Goal: Information Seeking & Learning: Learn about a topic

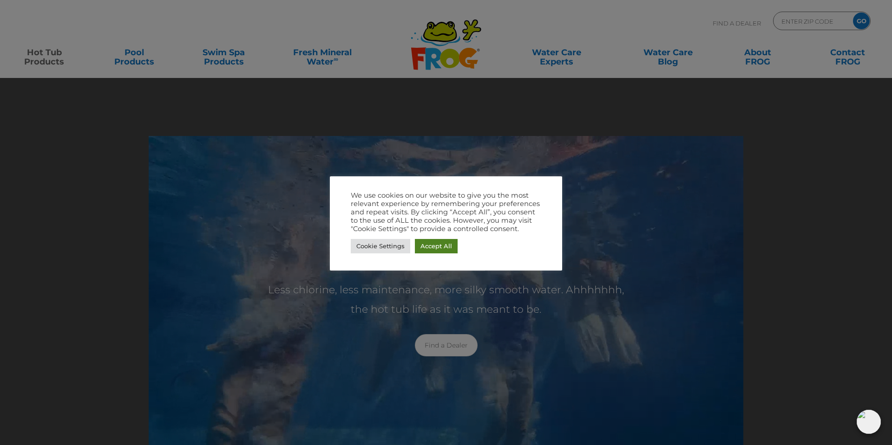
click at [441, 250] on link "Accept All" at bounding box center [436, 246] width 43 height 14
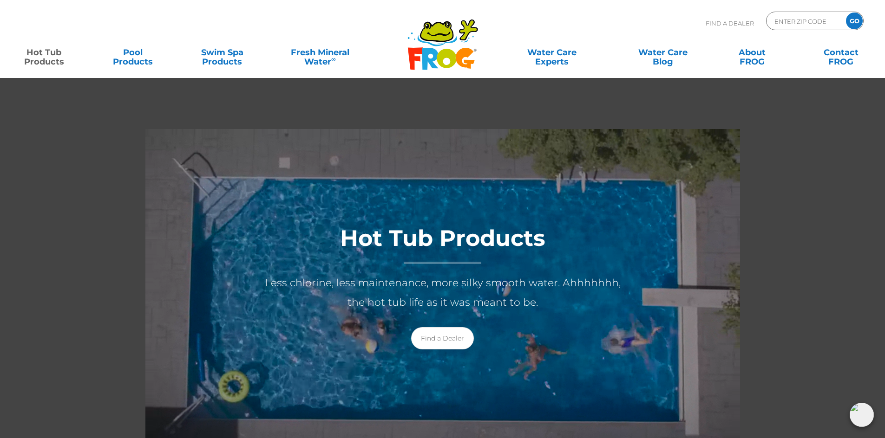
scroll to position [10, 0]
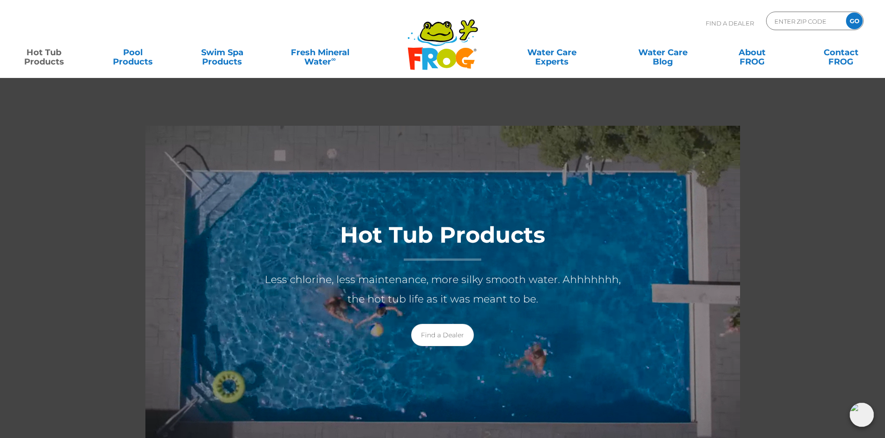
drag, startPoint x: 747, startPoint y: 307, endPoint x: 726, endPoint y: 340, distance: 38.8
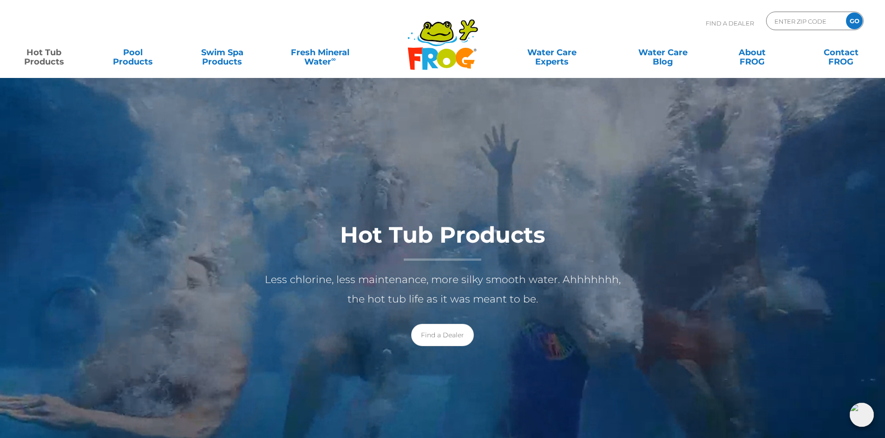
drag, startPoint x: 726, startPoint y: 340, endPoint x: 705, endPoint y: 333, distance: 21.9
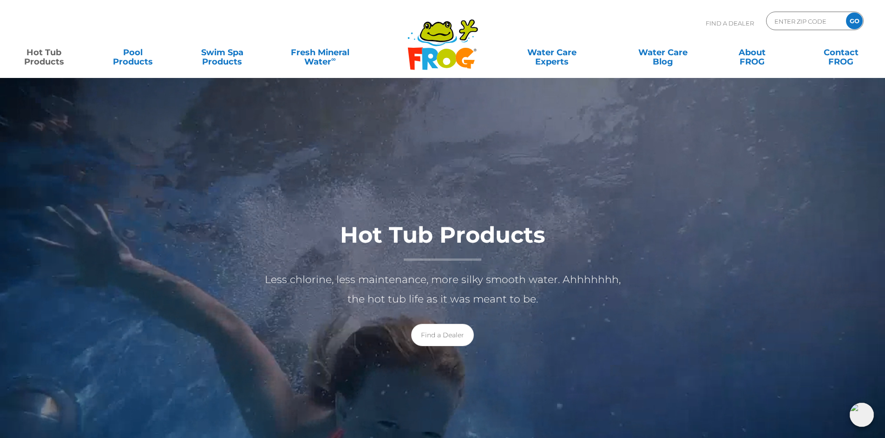
click at [705, 333] on div "Hot Tub Products Less chlorine, less maintenance, more silky smooth water. Ahhh…" at bounding box center [443, 282] width 892 height 150
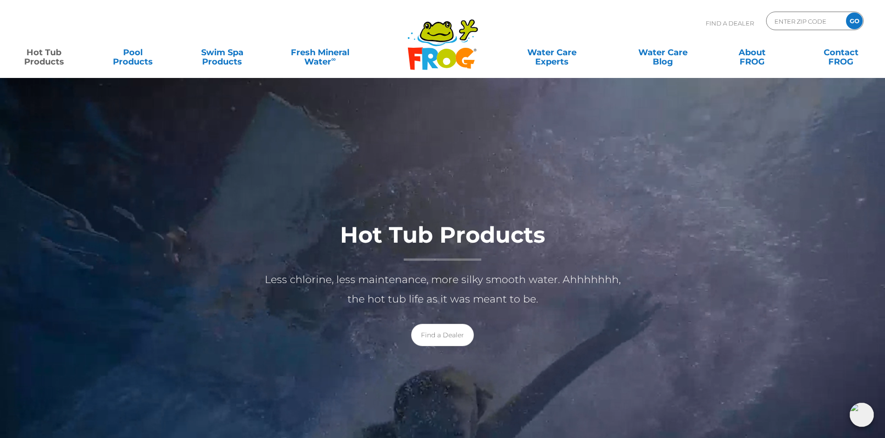
click at [777, 254] on div "Hot Tub Products Less chlorine, less maintenance, more silky smooth water. Ahhh…" at bounding box center [443, 282] width 892 height 150
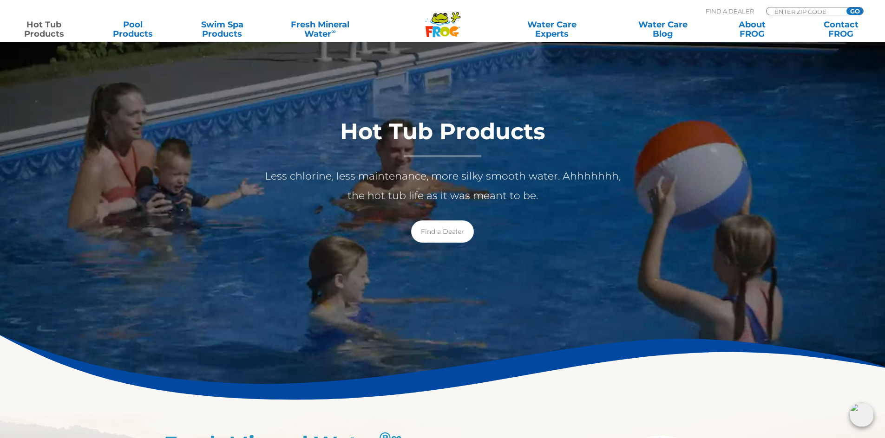
scroll to position [103, 0]
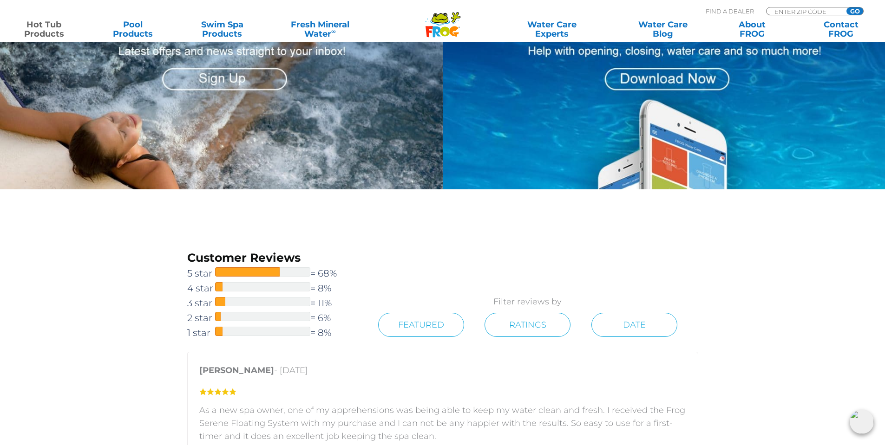
scroll to position [1115, 0]
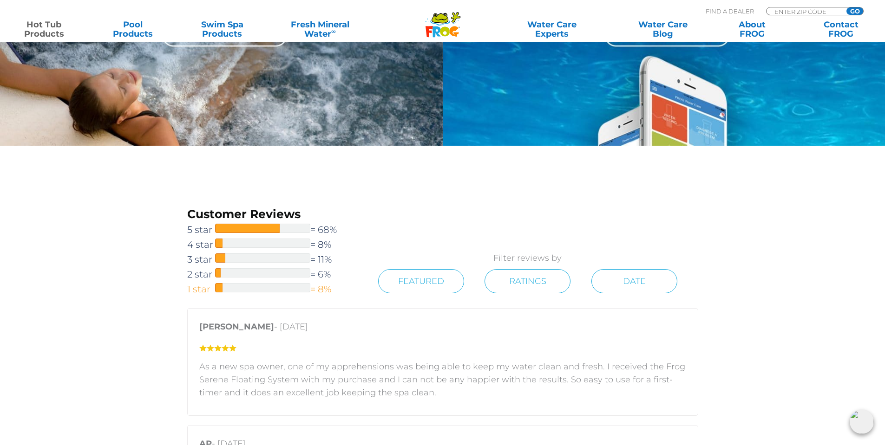
click at [218, 291] on span at bounding box center [218, 287] width 7 height 9
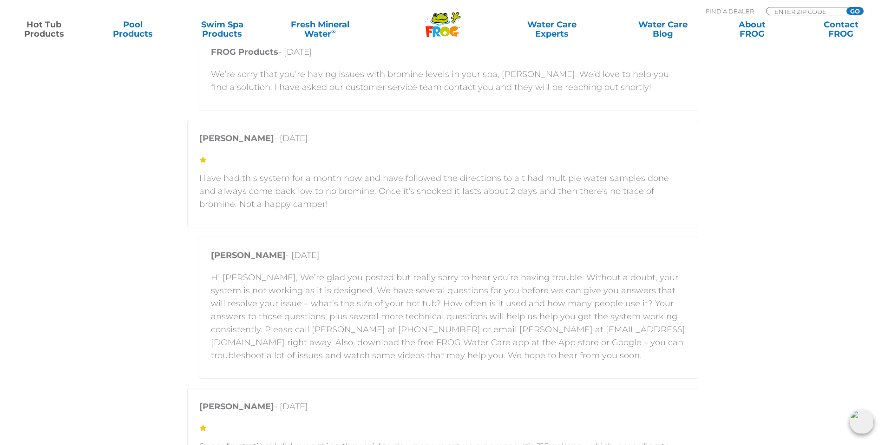
scroll to position [1507, 0]
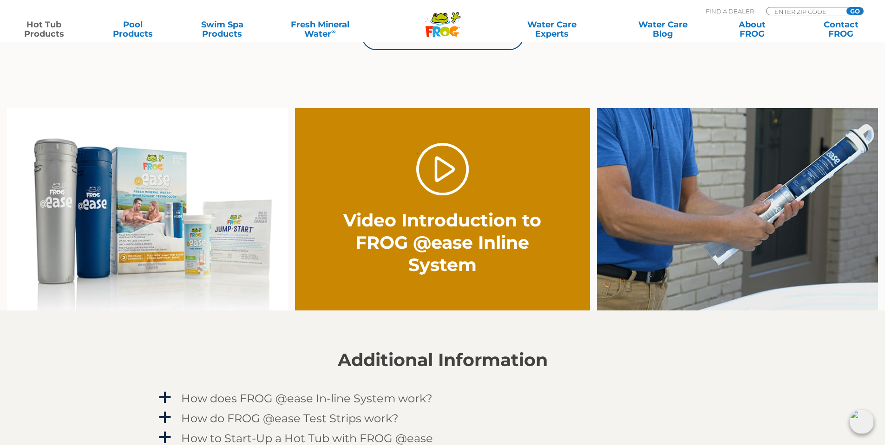
scroll to position [650, 0]
